Goal: Obtain resource: Download file/media

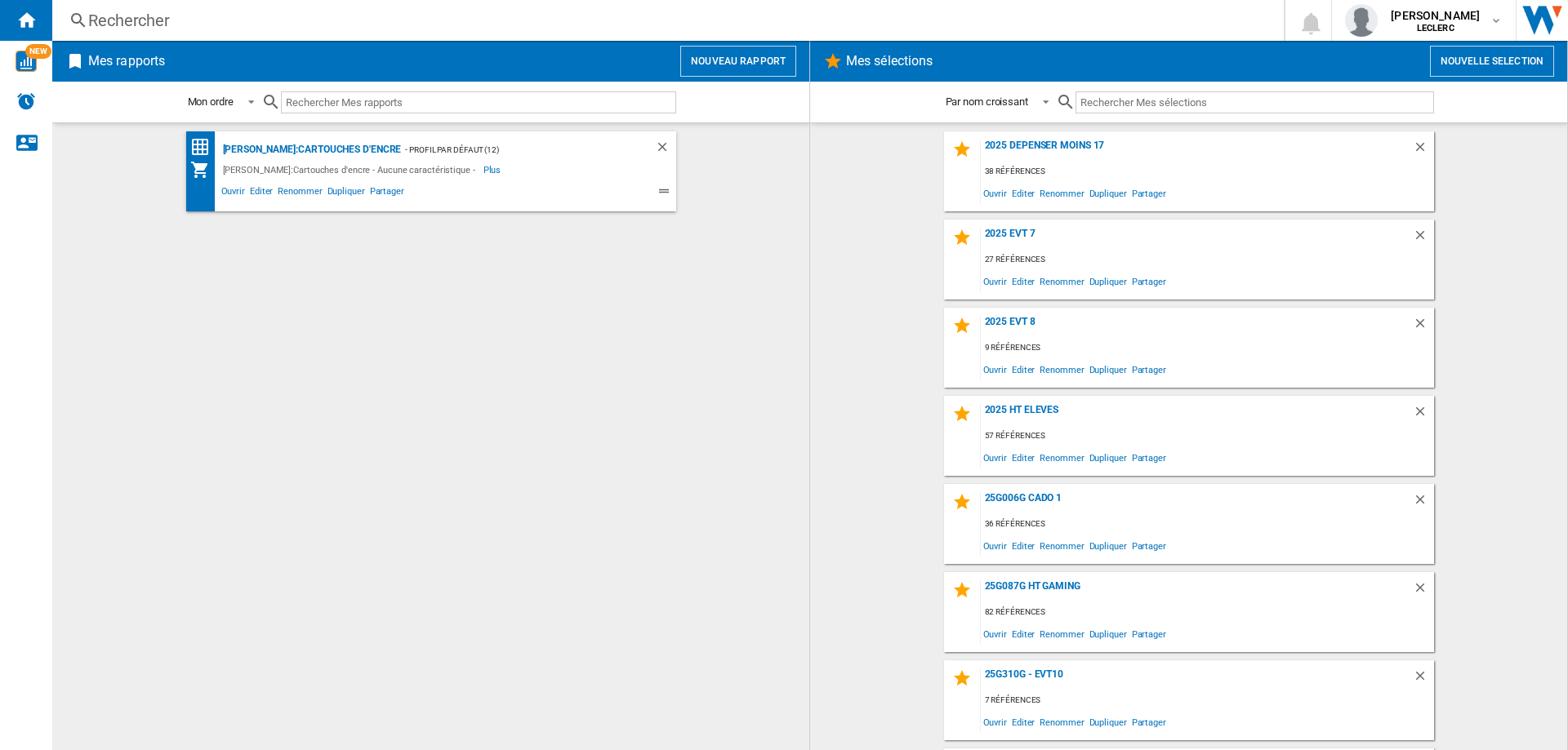
click at [155, 24] on div "Rechercher" at bounding box center [664, 20] width 1153 height 23
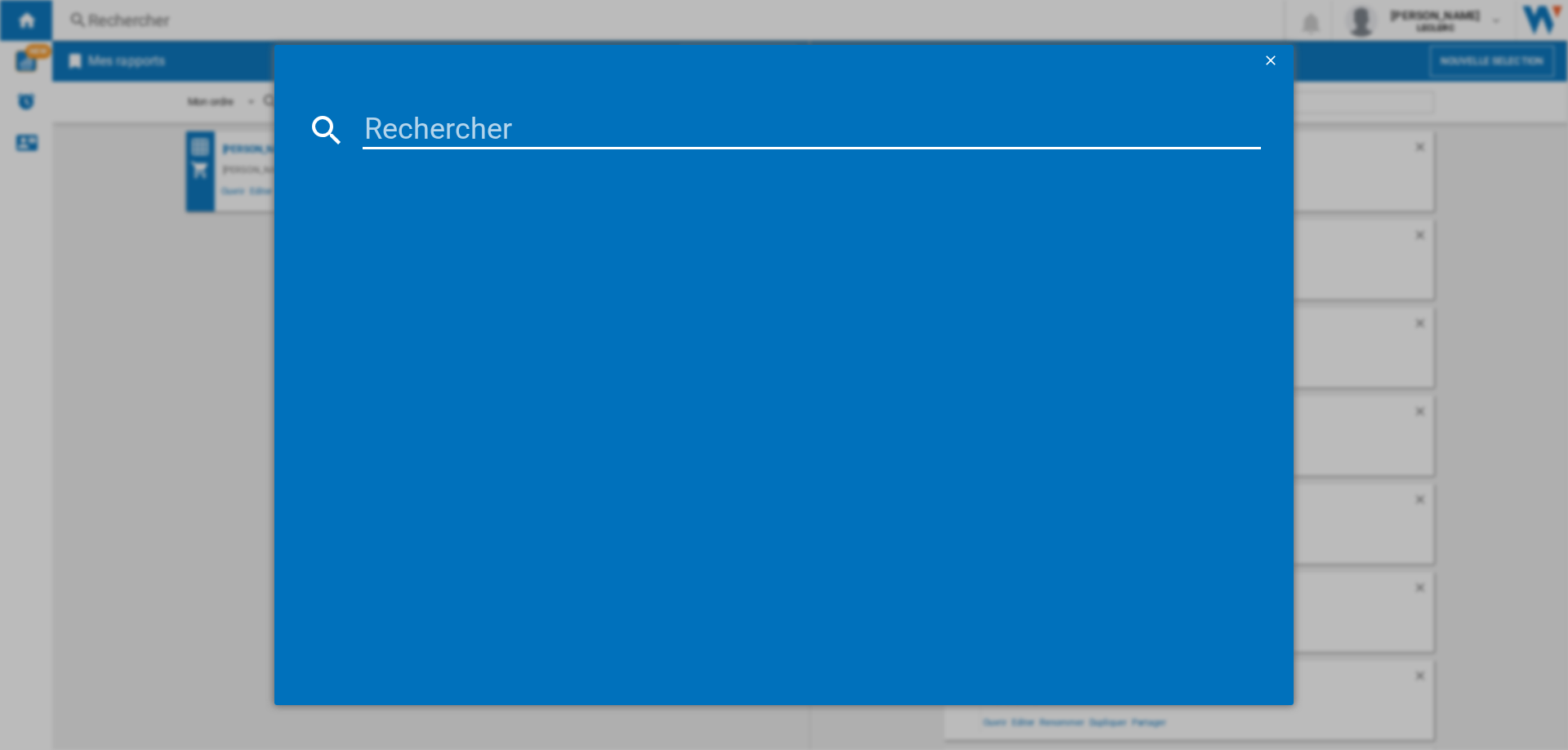
click at [1275, 58] on ng-md-icon "getI18NText('BUTTONS.CLOSE_DIALOG')" at bounding box center [1273, 62] width 20 height 20
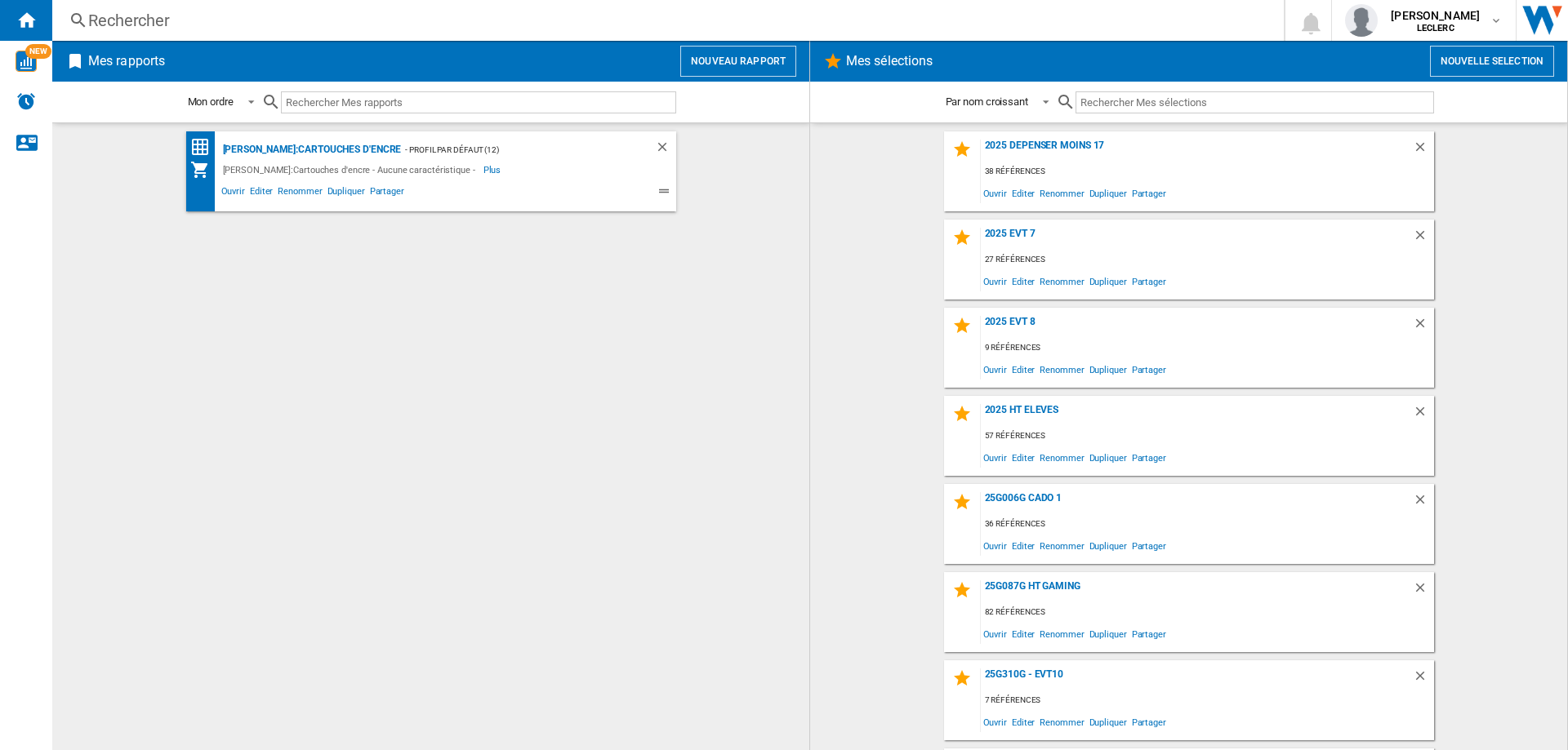
click at [1538, 55] on button "Nouvelle selection" at bounding box center [1492, 61] width 124 height 31
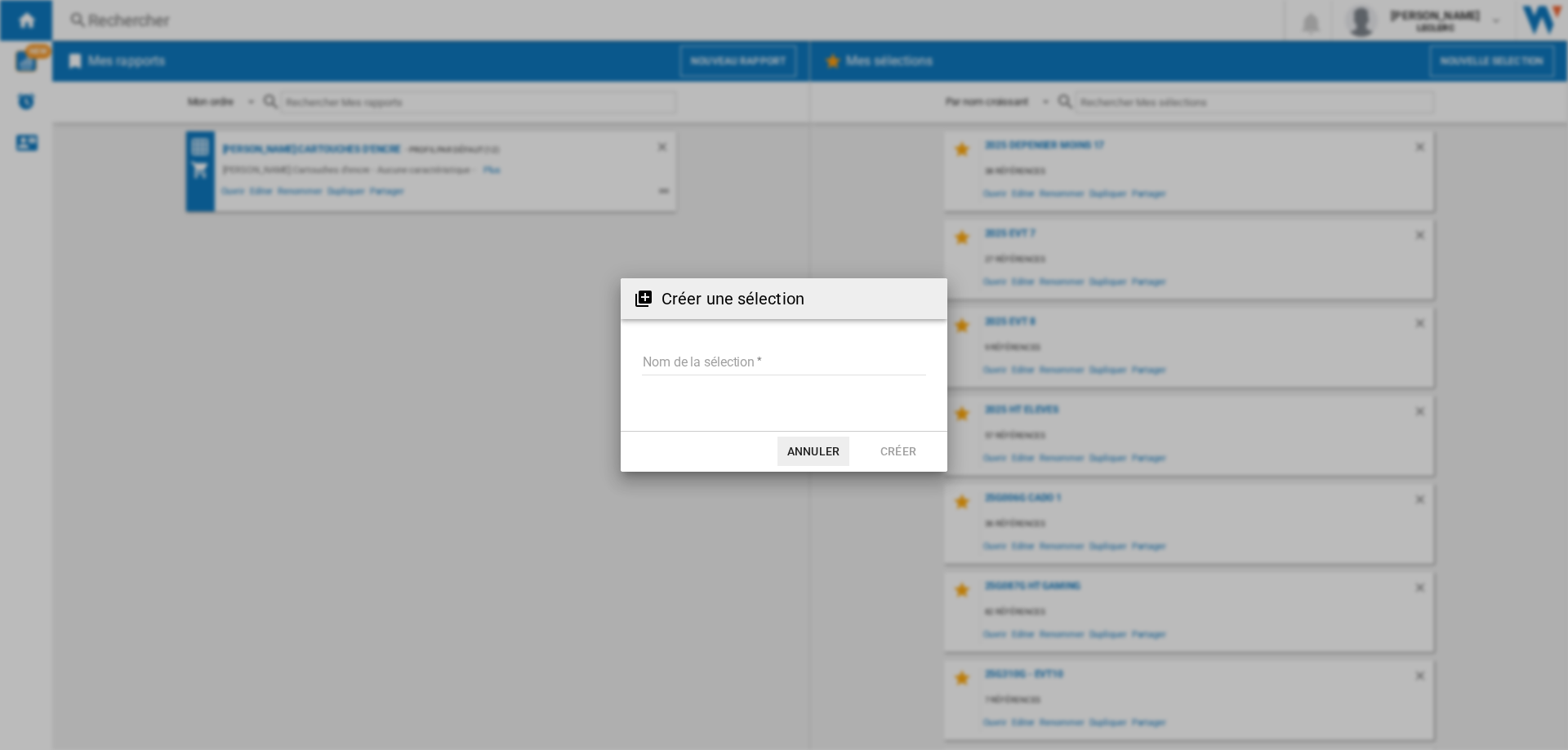
click at [680, 359] on input "Nom de la sélection" at bounding box center [784, 363] width 285 height 24
type input "**********"
click at [896, 450] on button "Créer" at bounding box center [898, 451] width 72 height 29
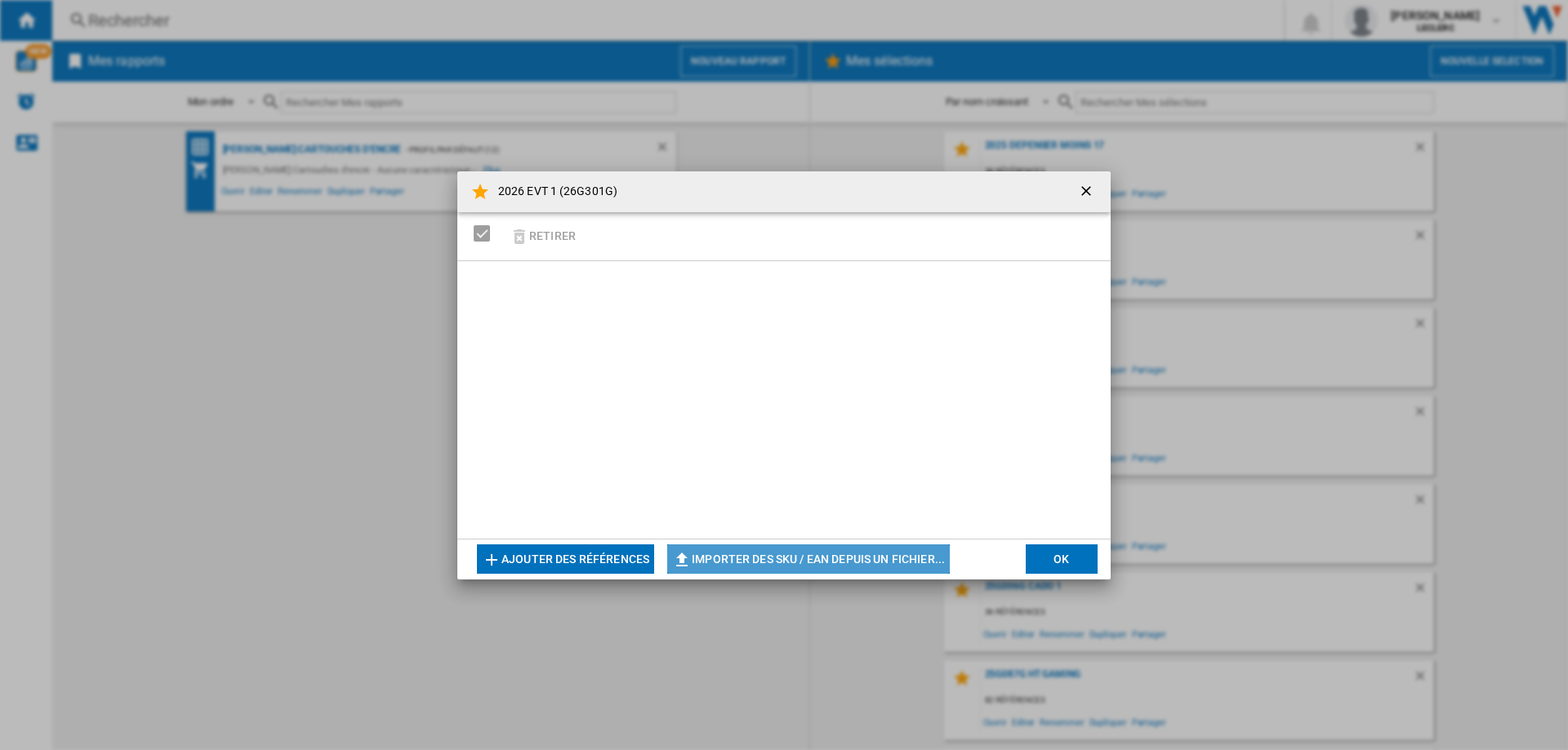
click at [769, 562] on button "Importer des SKU / EAN depuis un fichier..." at bounding box center [808, 559] width 283 height 29
type input "**********"
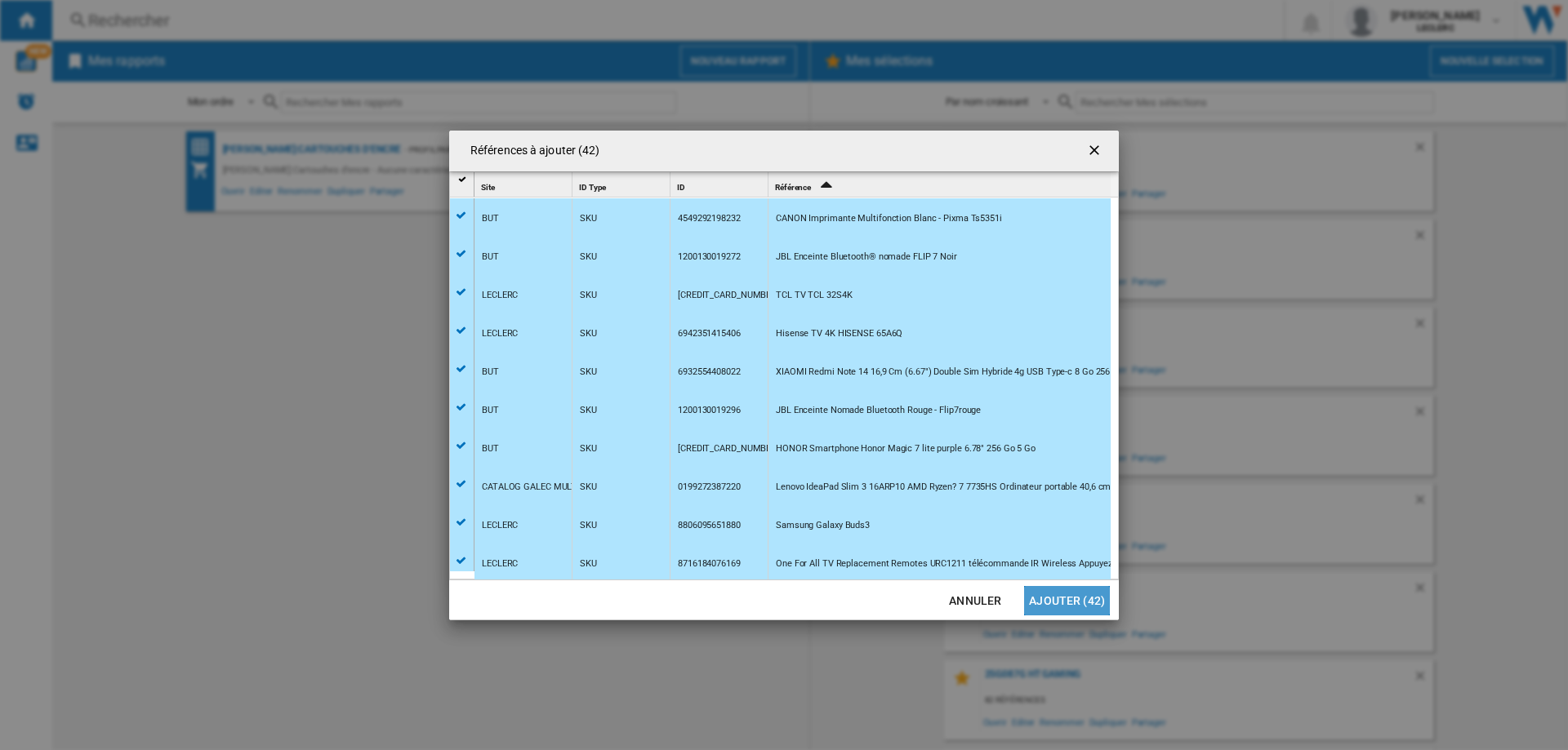
click at [1095, 601] on button "Ajouter (42)" at bounding box center [1067, 601] width 86 height 29
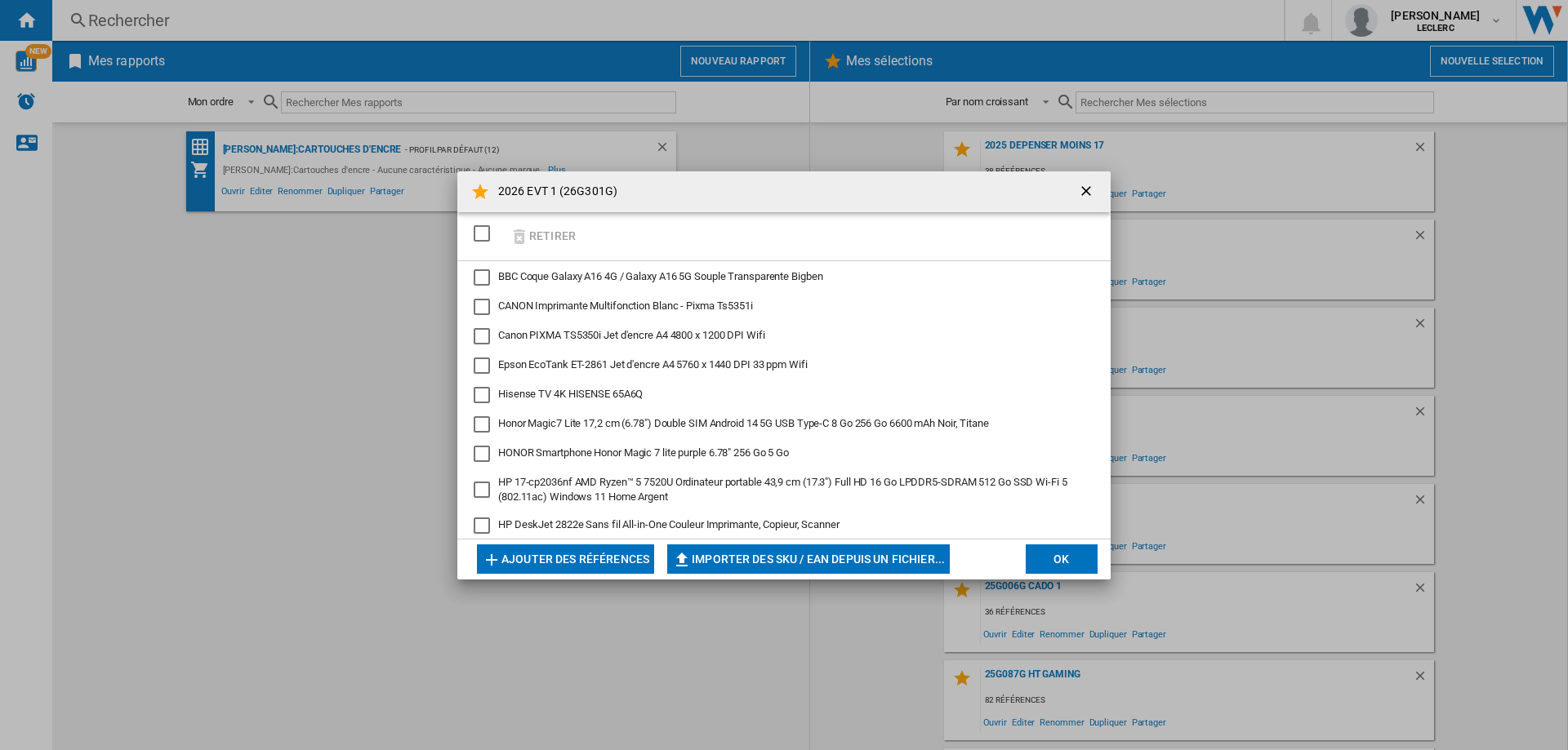
click at [1055, 559] on button "OK" at bounding box center [1061, 559] width 72 height 29
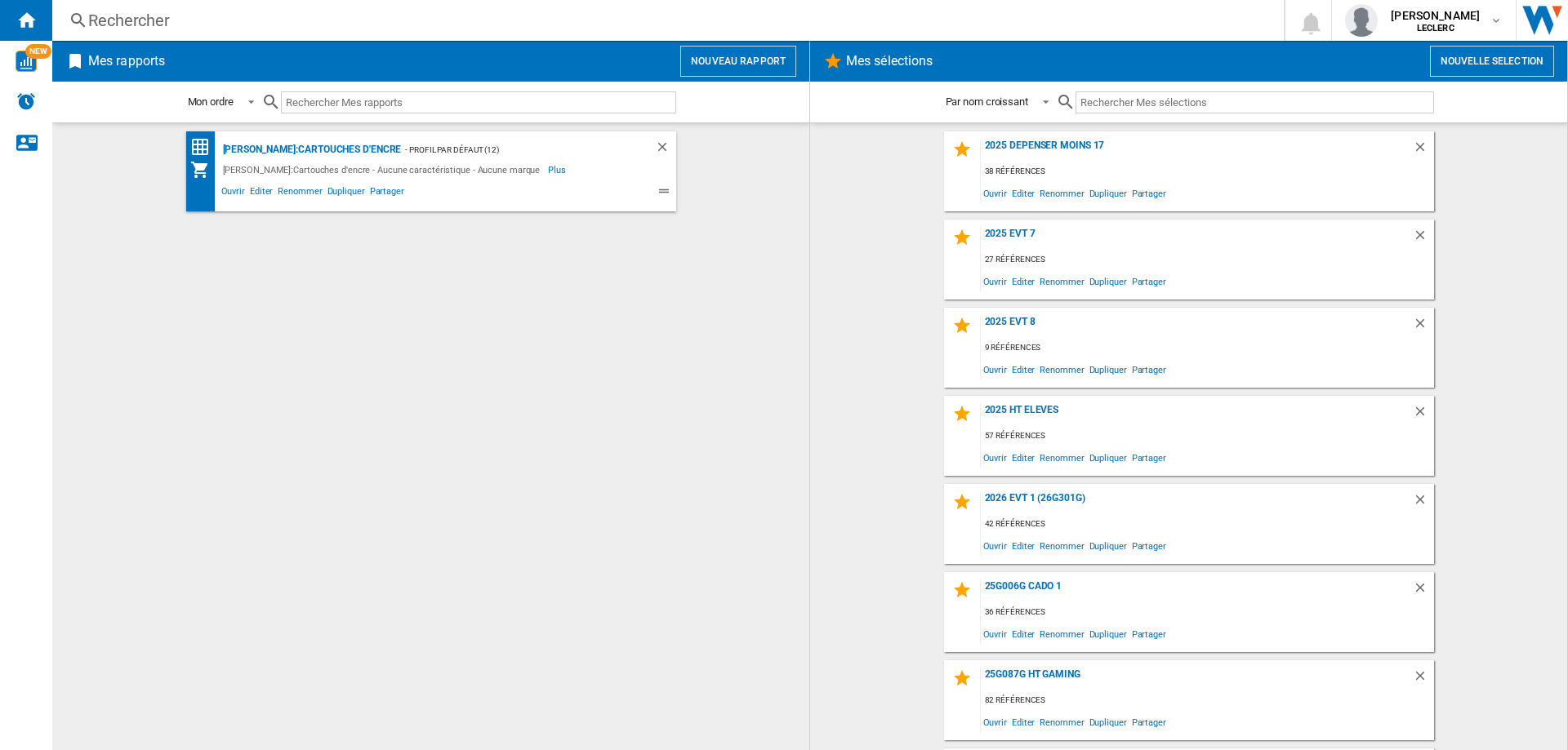
click at [1275, 103] on input "text" at bounding box center [1255, 102] width 359 height 22
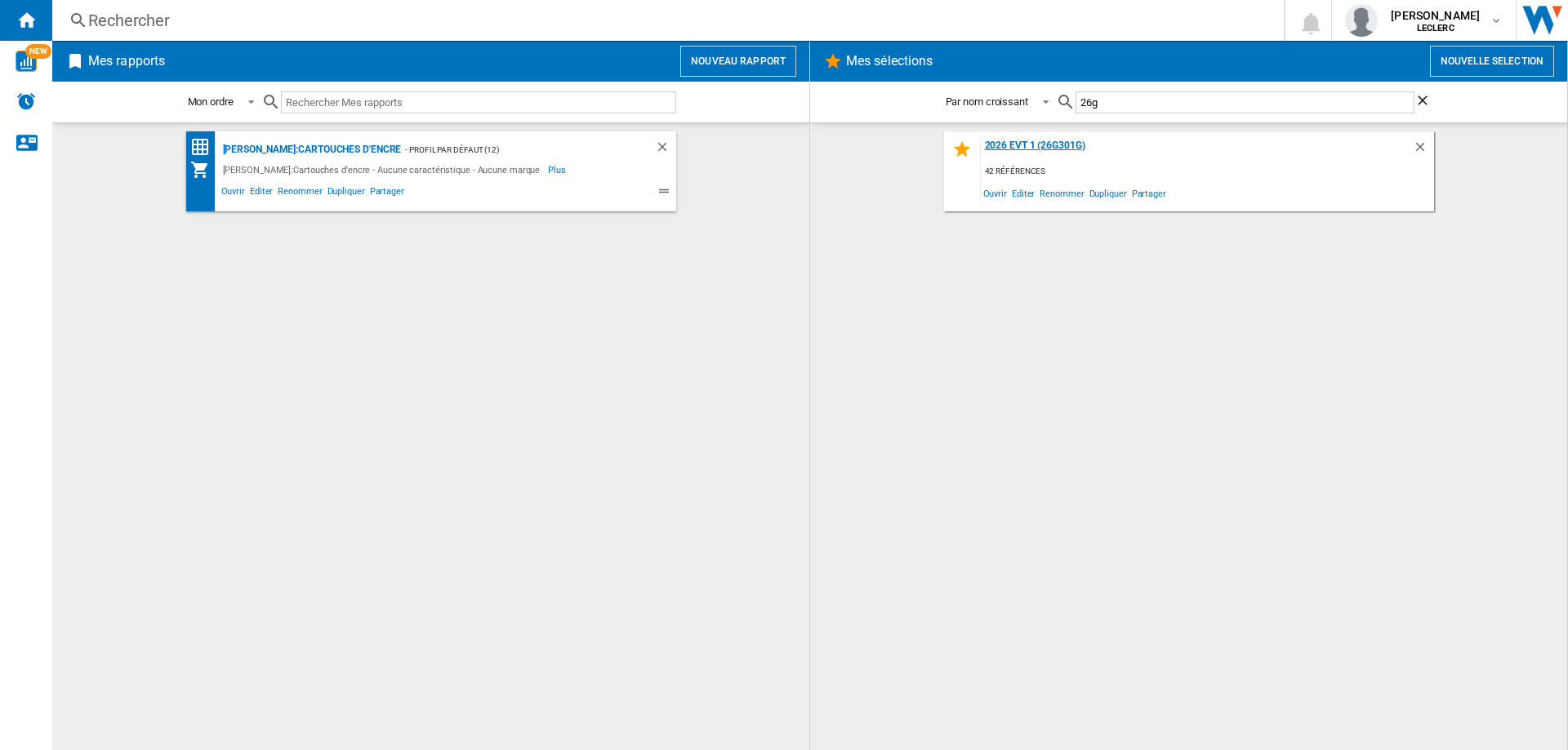
type input "26g"
click at [1034, 143] on div "2026 EVT 1 (26G301G)" at bounding box center [1196, 150] width 432 height 22
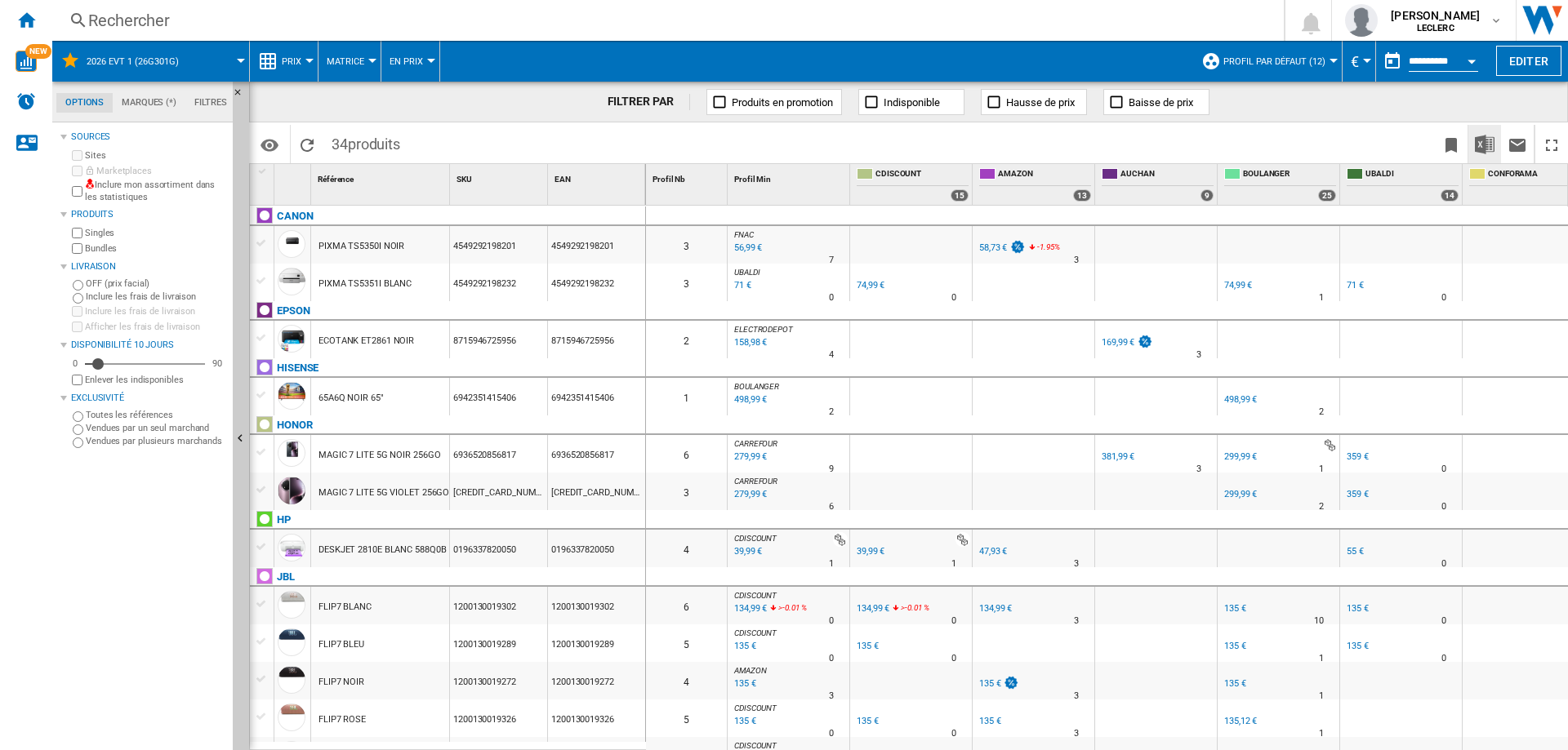
click at [1488, 145] on img "Télécharger au format Excel" at bounding box center [1486, 145] width 20 height 20
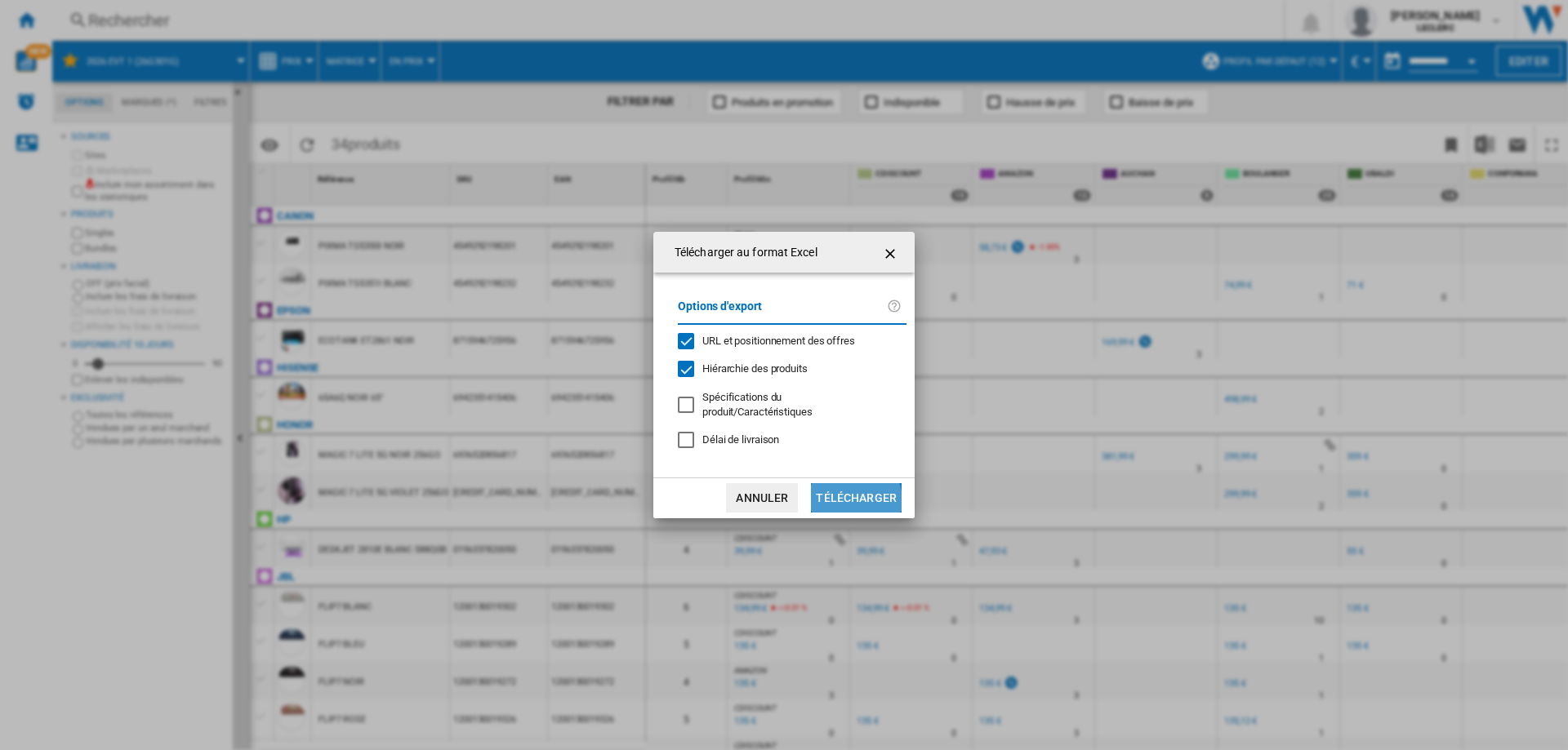
click at [854, 495] on button "Télécharger" at bounding box center [857, 497] width 91 height 29
